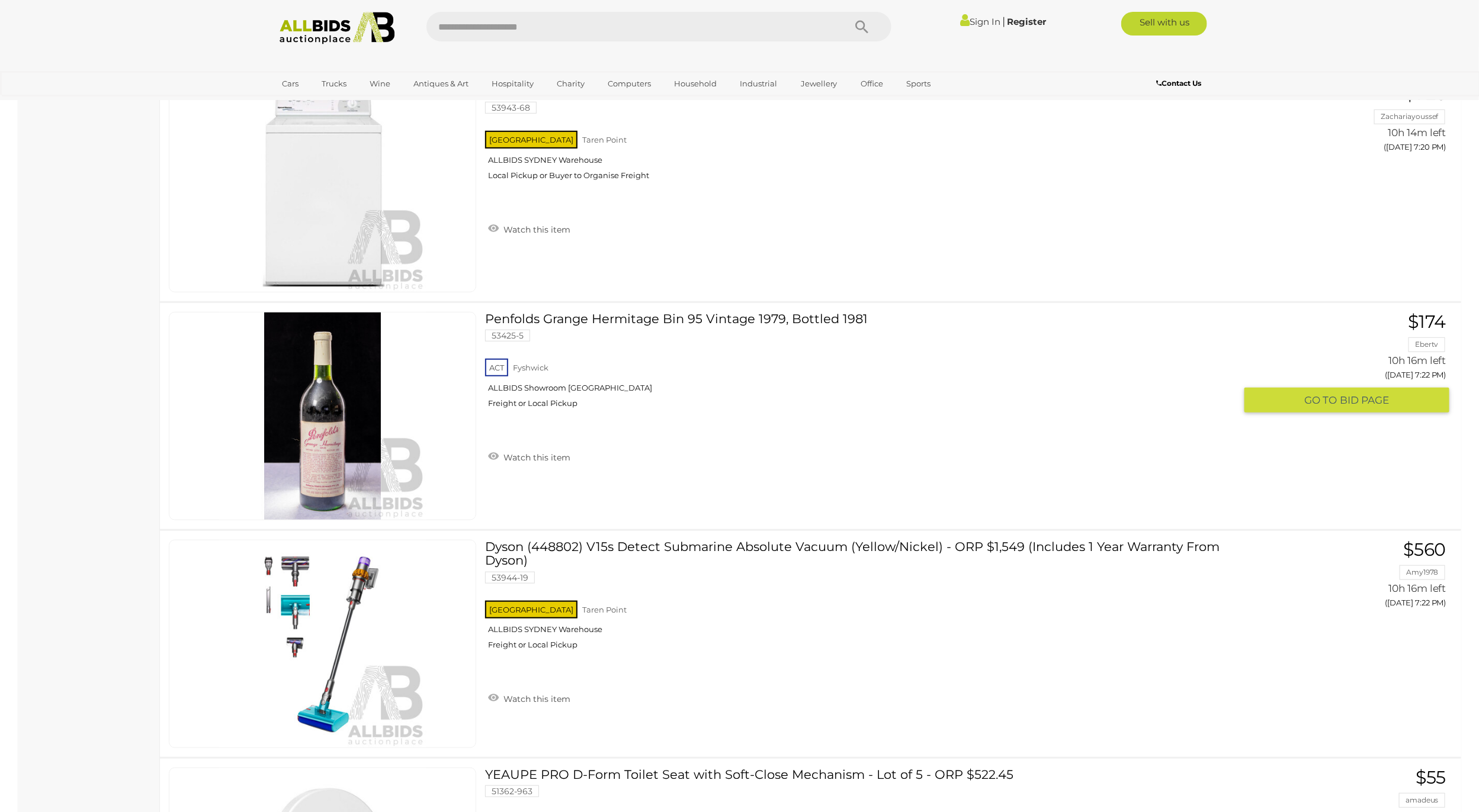
scroll to position [11278, 0]
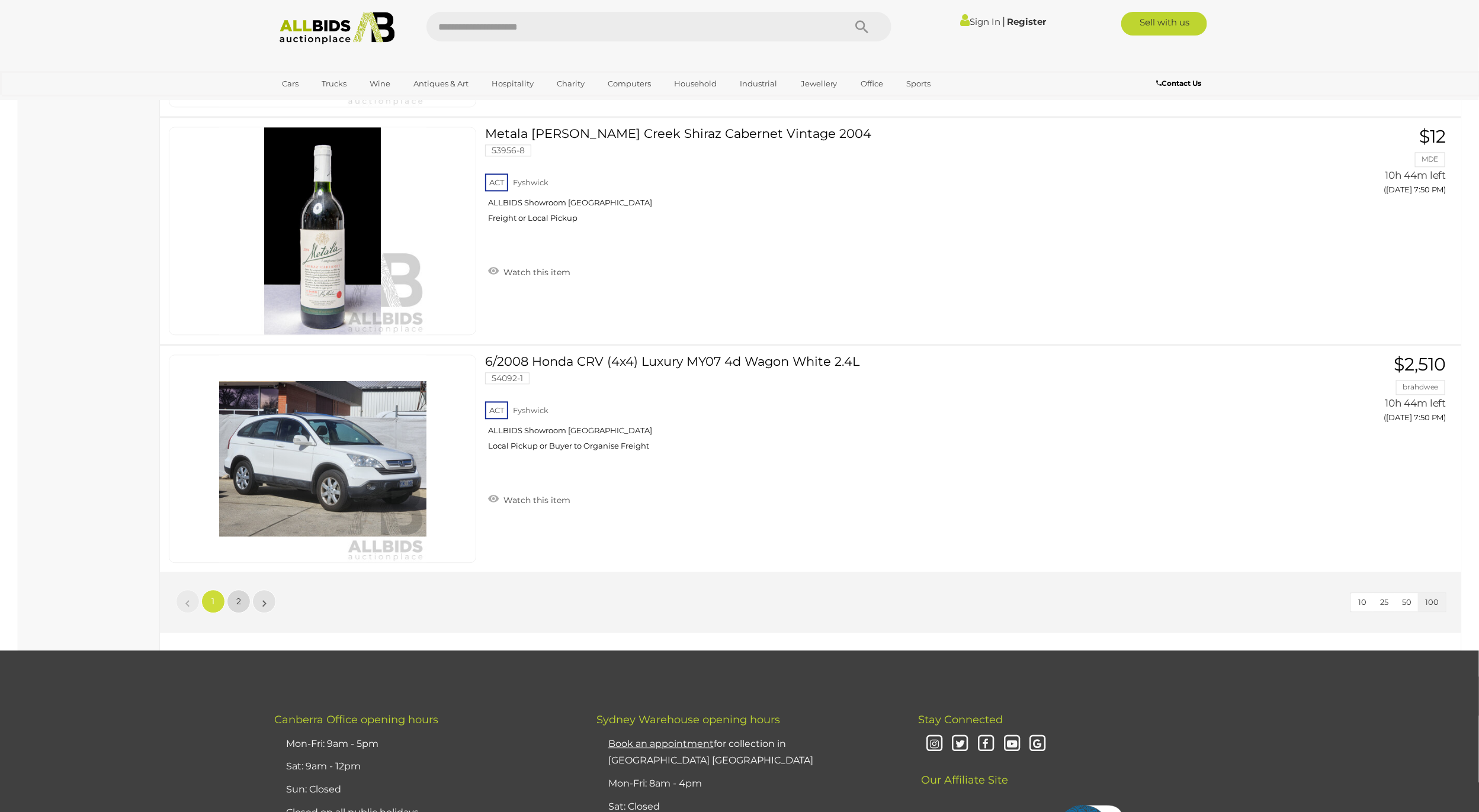
click at [239, 614] on link "2" at bounding box center [239, 602] width 24 height 24
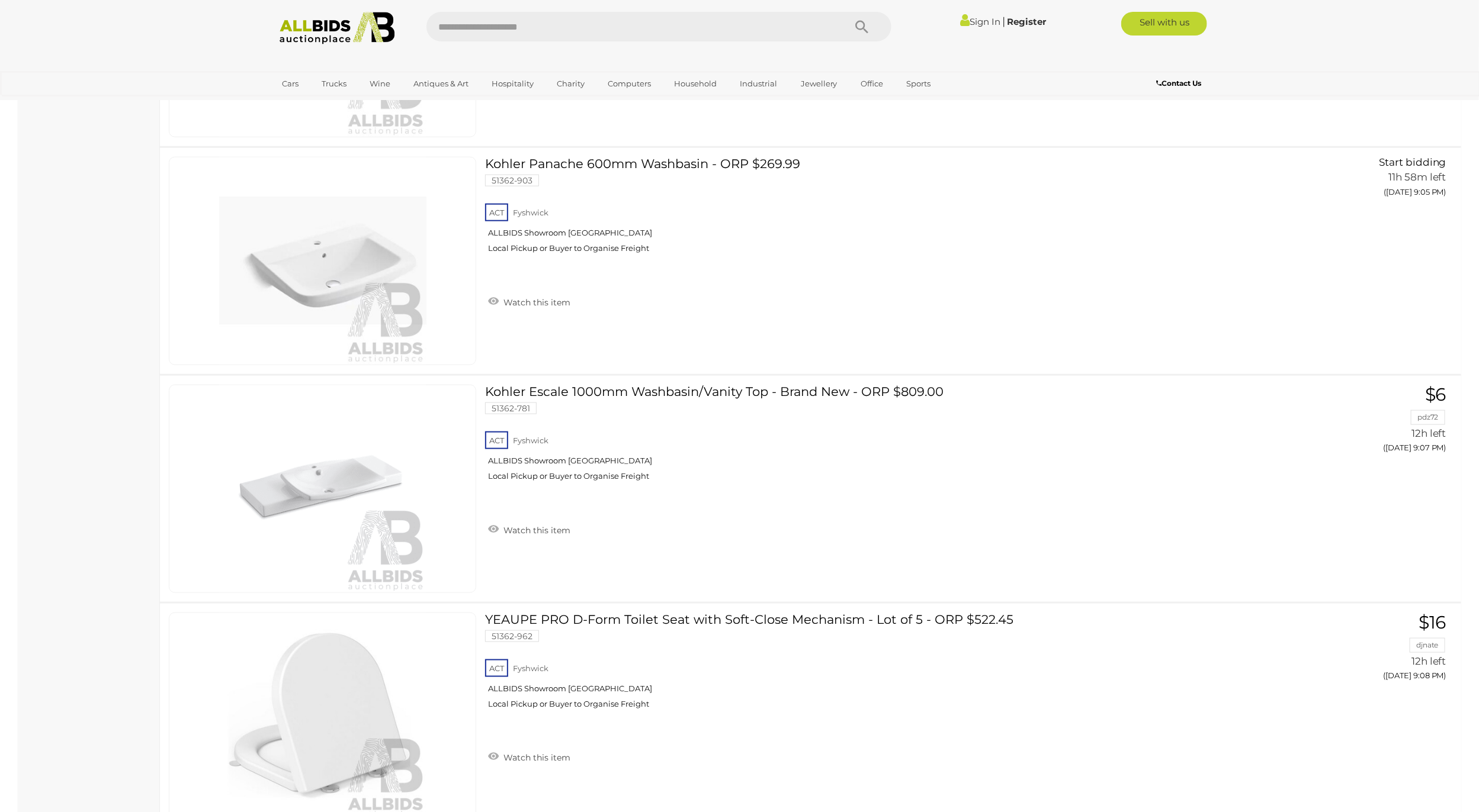
scroll to position [16115, 0]
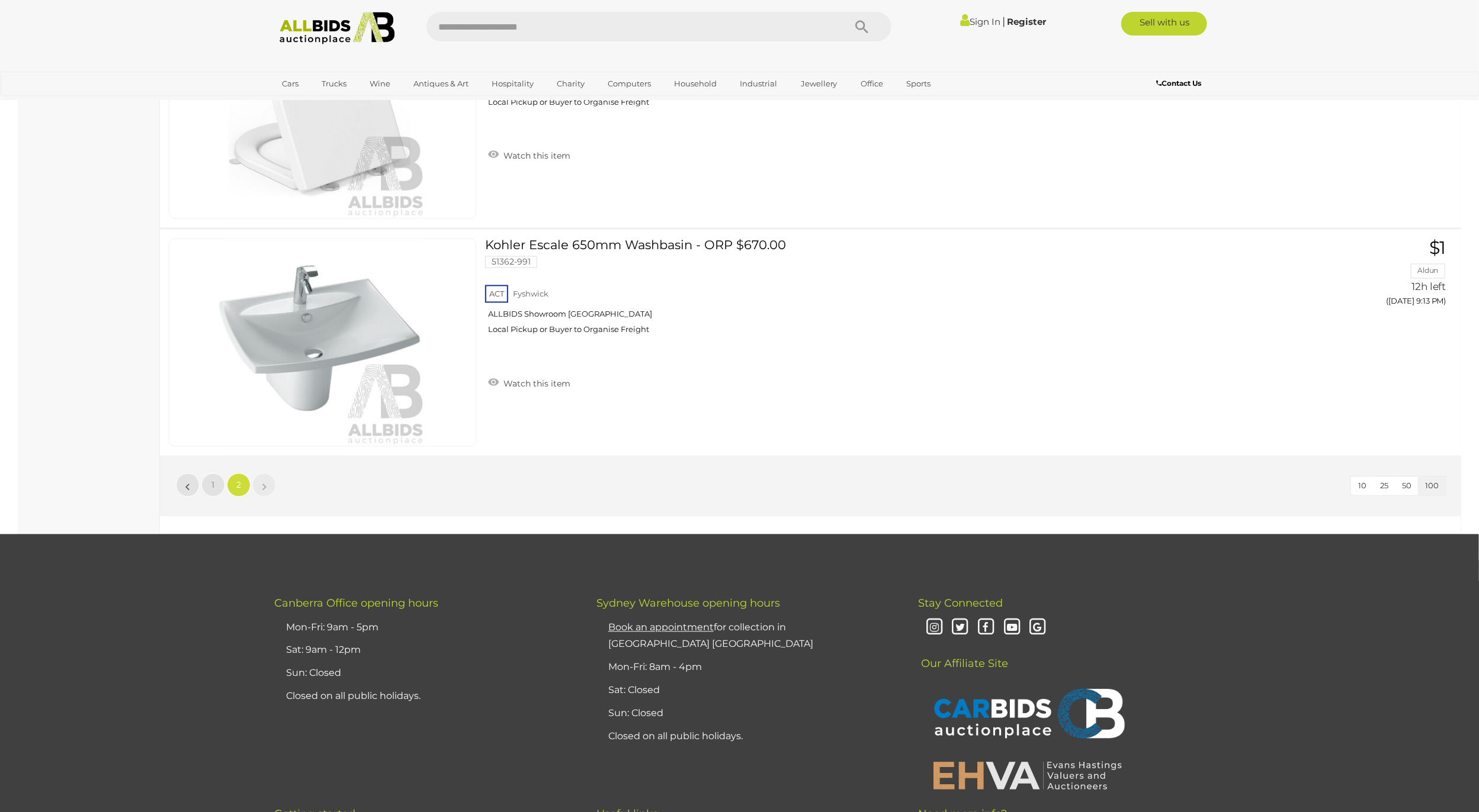
click at [587, 31] on input "text" at bounding box center [629, 26] width 406 height 30
type input "******"
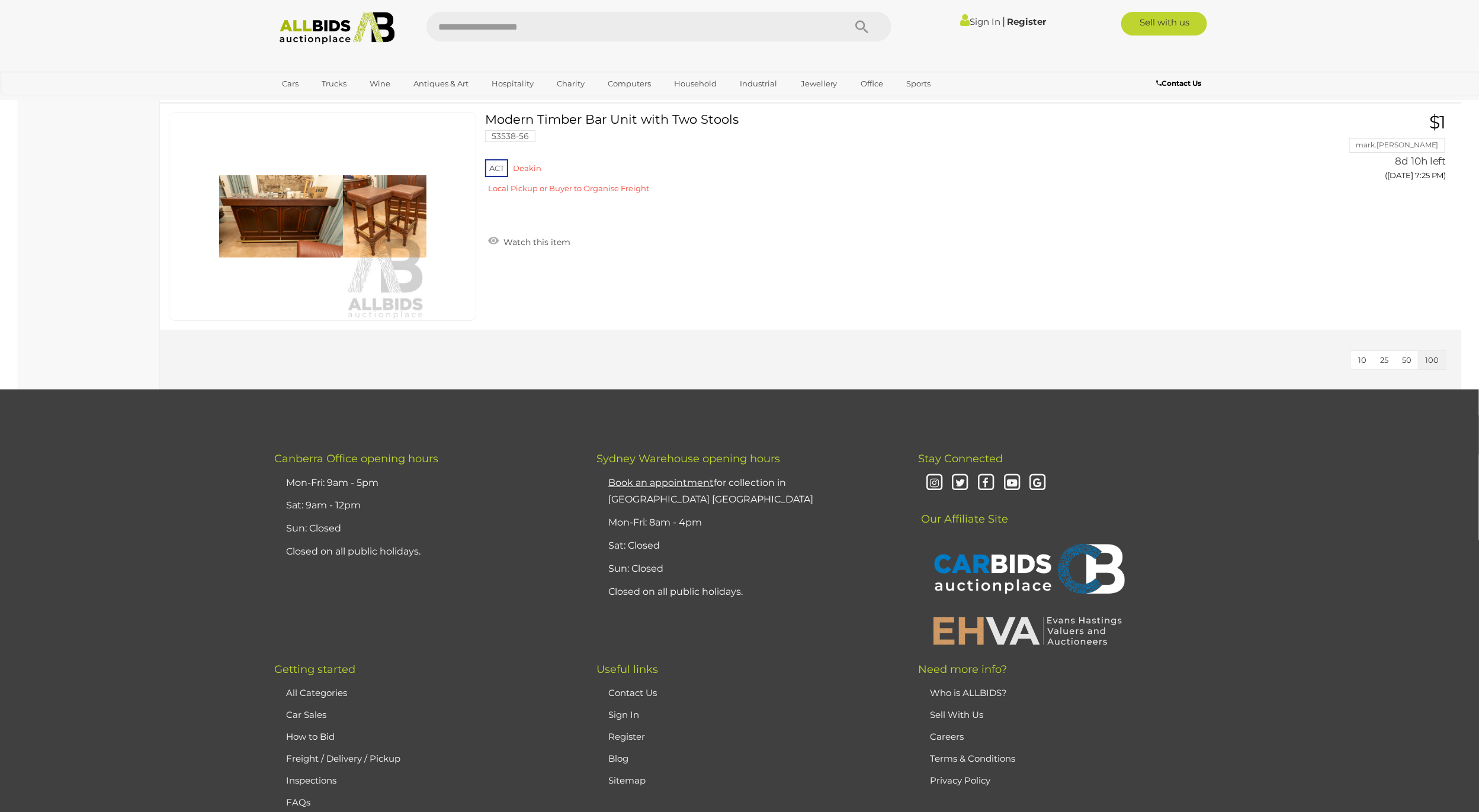
scroll to position [2575, 0]
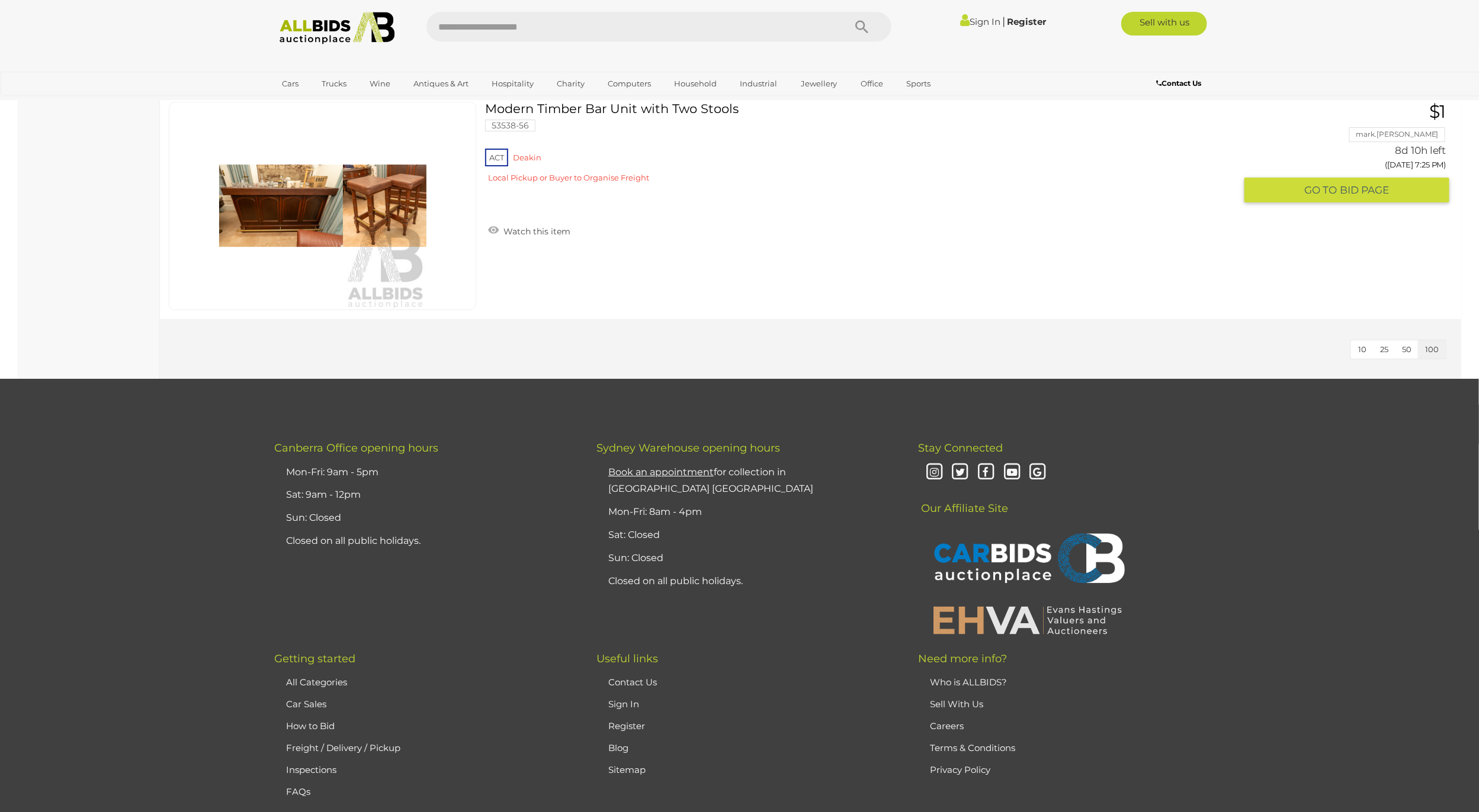
click at [310, 187] on link at bounding box center [322, 205] width 307 height 208
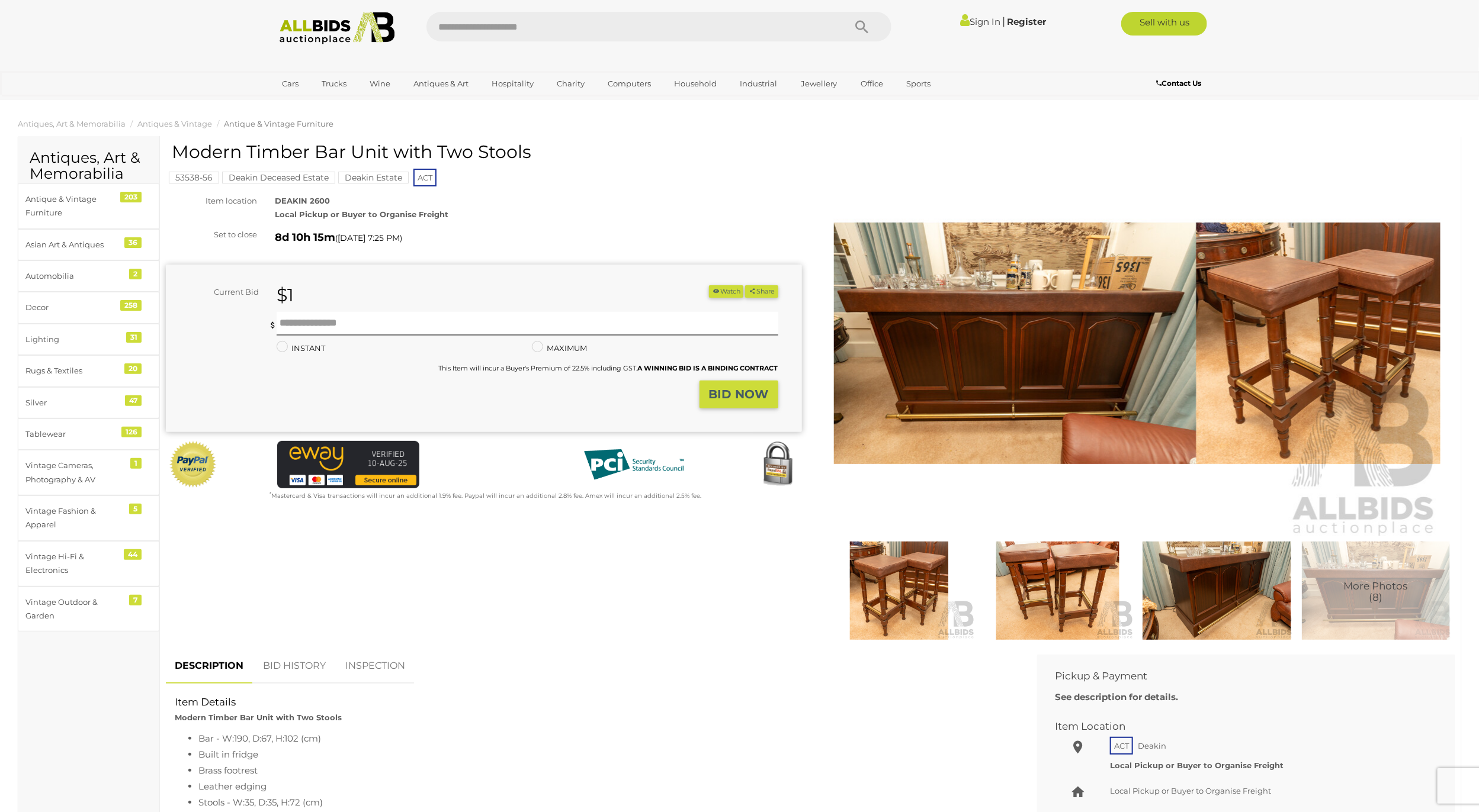
click at [1267, 350] on img at bounding box center [1137, 343] width 607 height 391
